Goal: Check status: Check status

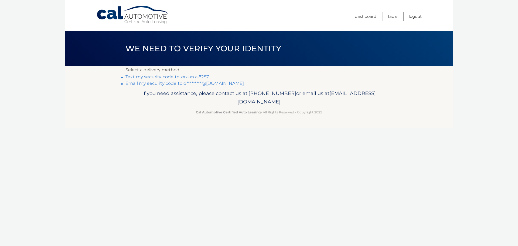
click at [188, 77] on link "Text my security code to xxx-xxx-8257" at bounding box center [166, 76] width 83 height 5
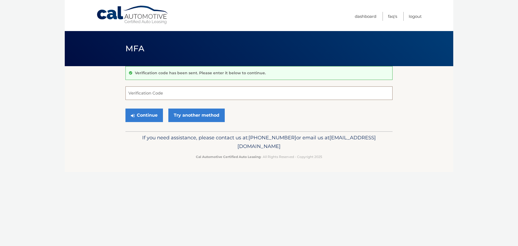
click at [181, 92] on input "Verification Code" at bounding box center [258, 92] width 267 height 13
type input "432780"
click at [152, 112] on button "Continue" at bounding box center [143, 114] width 37 height 13
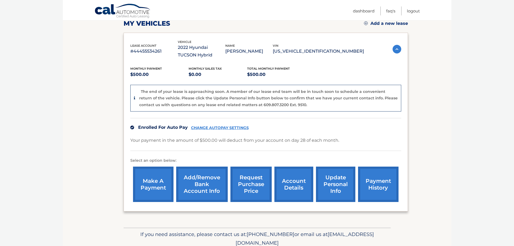
scroll to position [81, 0]
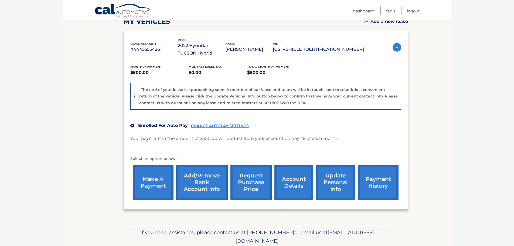
click at [283, 191] on link "account details" at bounding box center [293, 182] width 39 height 35
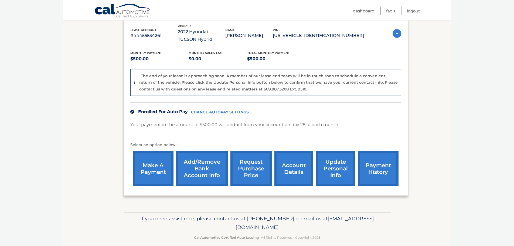
scroll to position [102, 0]
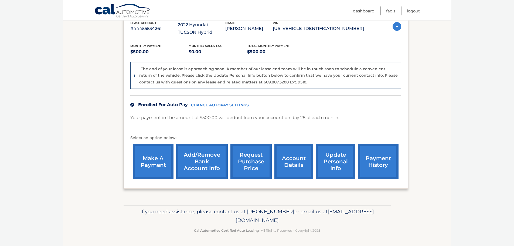
click at [288, 157] on link "account details" at bounding box center [293, 161] width 39 height 35
click at [291, 160] on link "account details" at bounding box center [293, 161] width 39 height 35
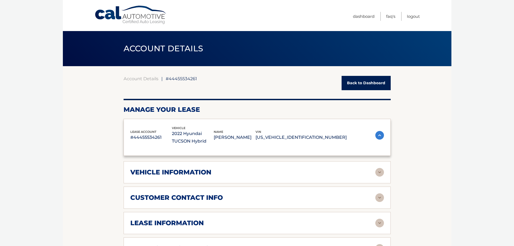
click at [382, 169] on div "lease account #44455534261 vehicle 2022 Hyundai TUCSON Hybrid name [PERSON_NAME…" at bounding box center [257, 215] width 267 height 192
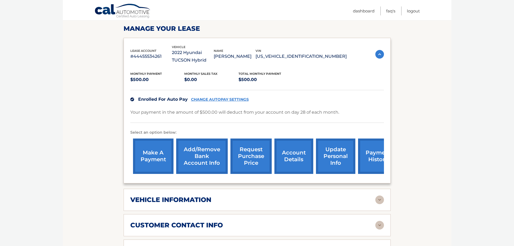
click at [371, 153] on link "payment history" at bounding box center [378, 155] width 40 height 35
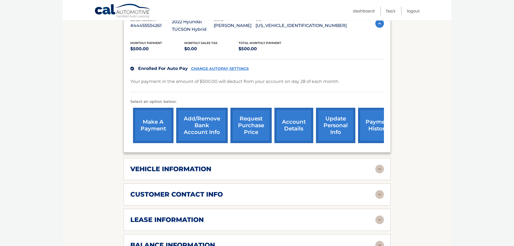
scroll to position [189, 0]
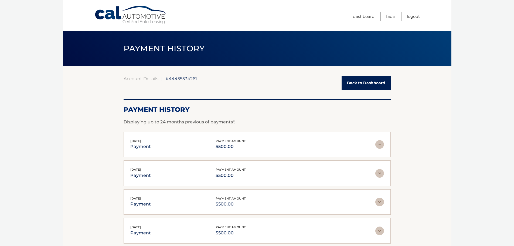
click at [367, 88] on link "Back to Dashboard" at bounding box center [365, 83] width 49 height 14
click at [357, 84] on link "Back to Dashboard" at bounding box center [365, 83] width 49 height 14
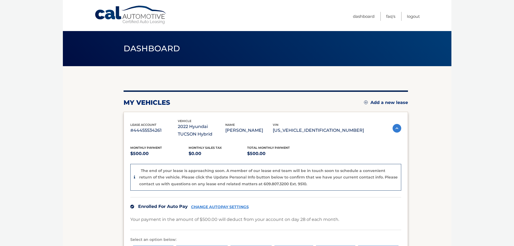
scroll to position [102, 0]
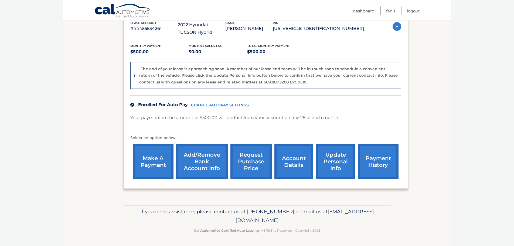
click at [298, 159] on link "account details" at bounding box center [293, 161] width 39 height 35
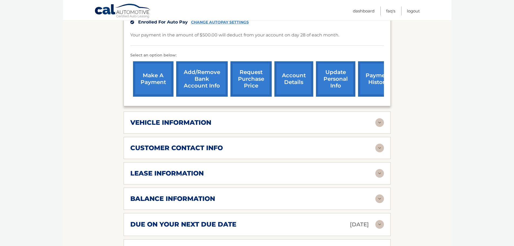
scroll to position [189, 0]
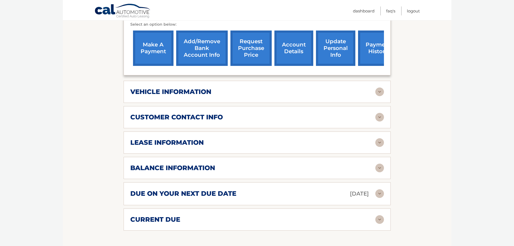
click at [380, 167] on img at bounding box center [379, 167] width 9 height 9
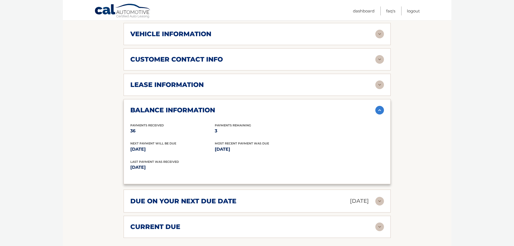
scroll to position [297, 0]
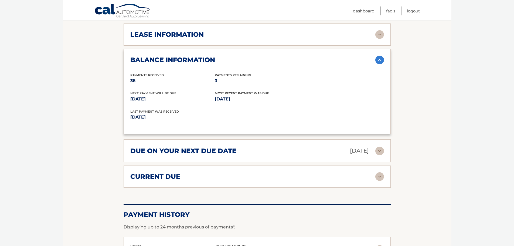
click at [380, 176] on img at bounding box center [379, 176] width 9 height 9
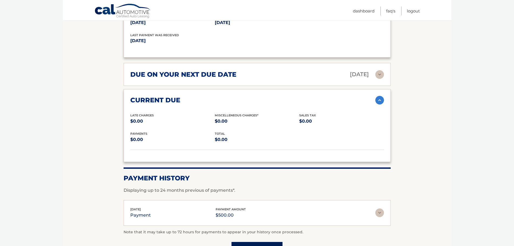
scroll to position [324, 0]
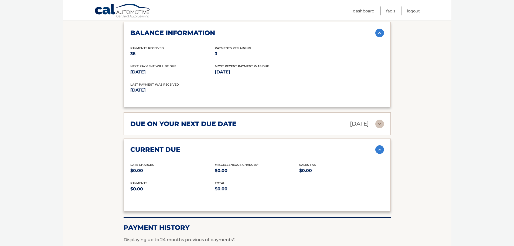
click at [378, 125] on img at bounding box center [379, 123] width 9 height 9
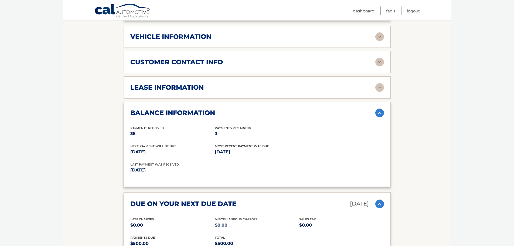
scroll to position [243, 0]
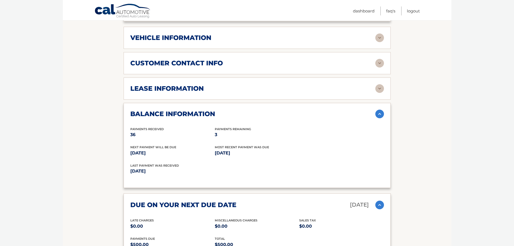
click at [386, 87] on div "lease information Contract Start Date [DATE] Term 39 Maturity Date [DATE] Start…" at bounding box center [257, 88] width 267 height 22
click at [383, 90] on img at bounding box center [379, 88] width 9 height 9
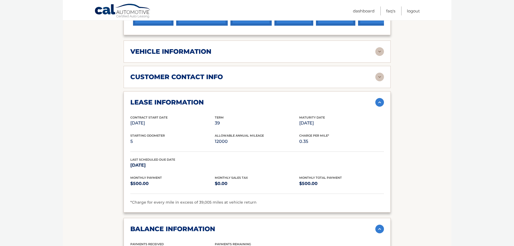
scroll to position [216, 0]
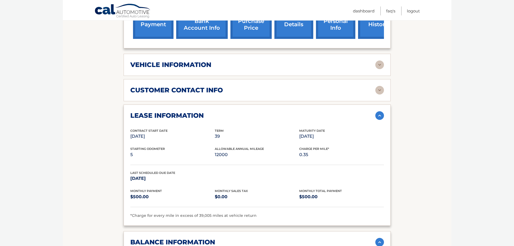
click at [382, 91] on img at bounding box center [379, 90] width 9 height 9
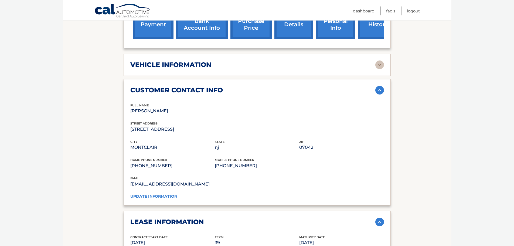
click at [381, 64] on img at bounding box center [379, 64] width 9 height 9
